Goal: Find specific page/section: Find specific page/section

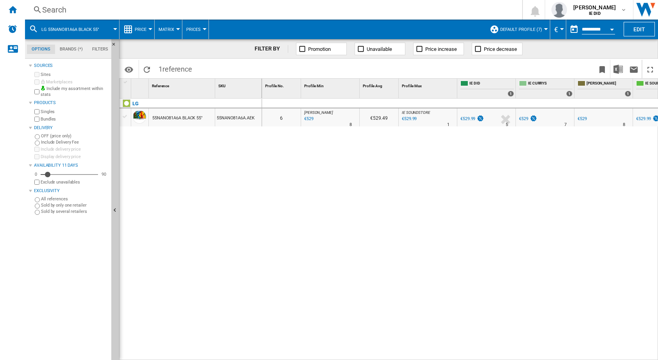
click at [174, 8] on div "Search" at bounding box center [272, 9] width 460 height 11
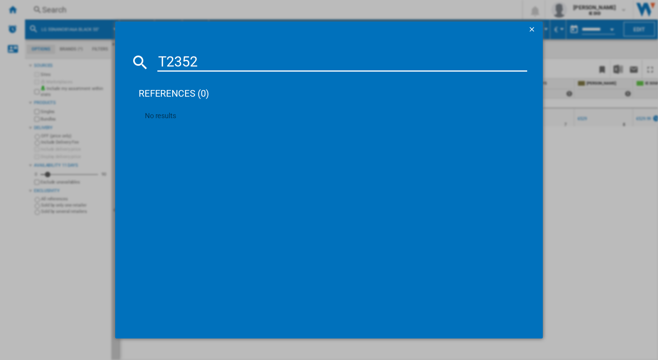
drag, startPoint x: 191, startPoint y: 62, endPoint x: 141, endPoint y: 60, distance: 49.3
click at [141, 60] on div "T2352" at bounding box center [329, 62] width 397 height 19
type input "3"
click at [535, 30] on ng-md-icon "getI18NText('BUTTONS.CLOSE_DIALOG')" at bounding box center [532, 29] width 9 height 9
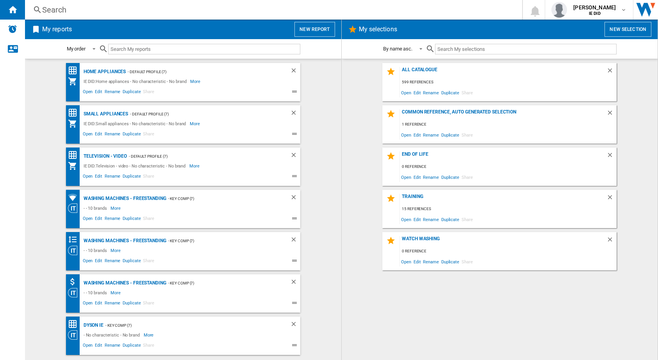
click at [134, 11] on div "Search" at bounding box center [272, 9] width 460 height 11
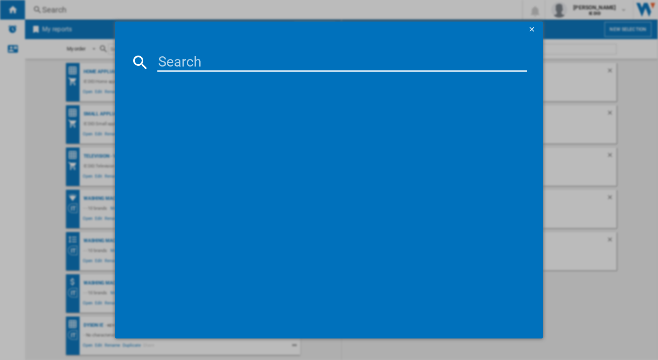
click at [168, 65] on input at bounding box center [342, 62] width 370 height 19
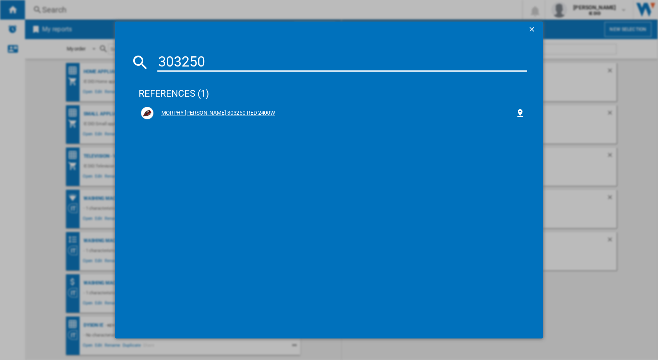
type input "303250"
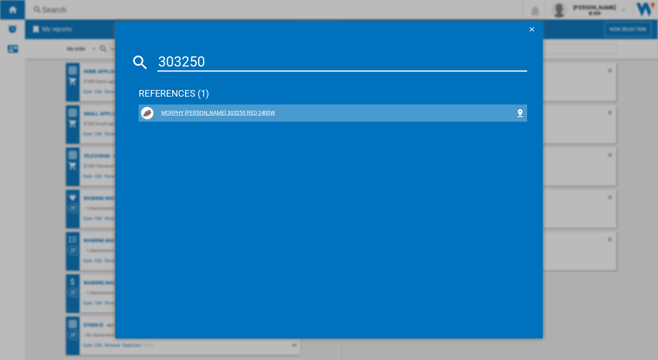
click at [210, 111] on div "MORPHY RICHARDS 303250 RED 2400W" at bounding box center [335, 113] width 362 height 8
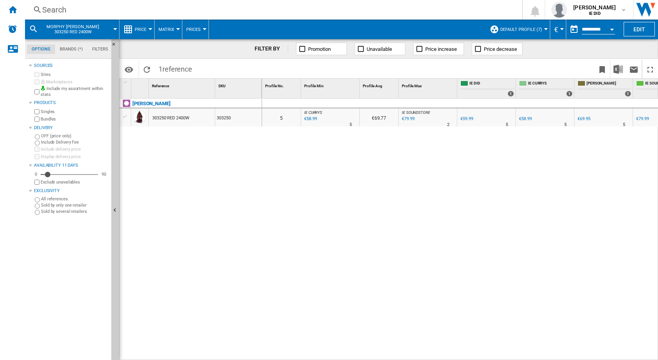
click at [313, 118] on div "€58.99" at bounding box center [310, 119] width 14 height 8
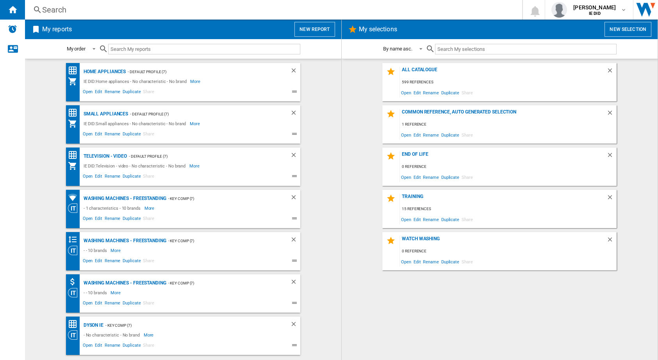
click at [166, 13] on div "Search" at bounding box center [272, 9] width 460 height 11
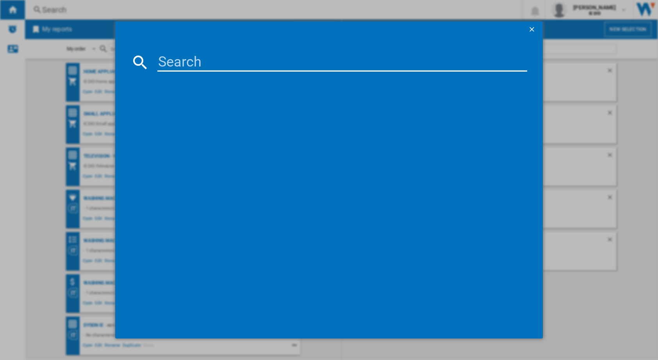
click at [170, 61] on input at bounding box center [342, 62] width 370 height 19
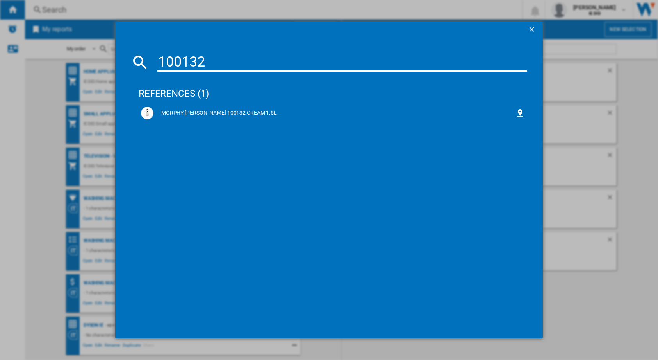
drag, startPoint x: 211, startPoint y: 61, endPoint x: 158, endPoint y: 60, distance: 52.8
click at [158, 60] on input "100132" at bounding box center [342, 62] width 370 height 19
type input "980579"
